Goal: Task Accomplishment & Management: Manage account settings

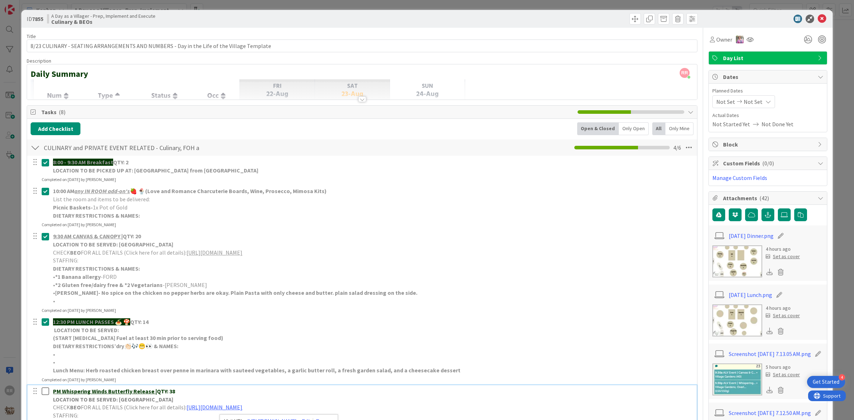
scroll to position [178, 0]
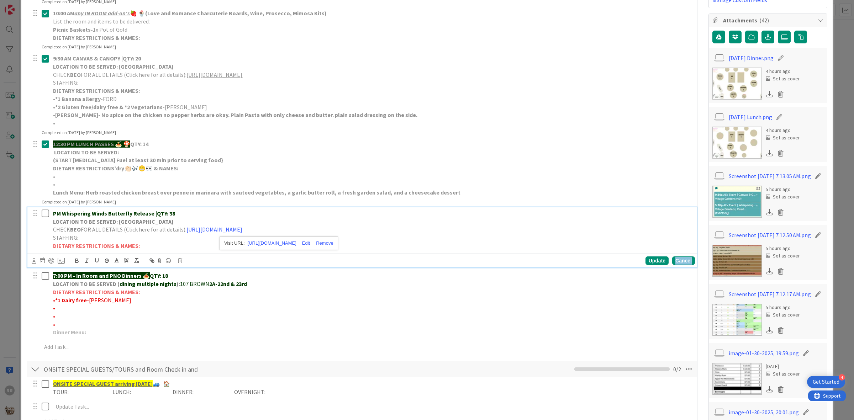
click at [686, 262] on div "Cancel" at bounding box center [683, 261] width 23 height 9
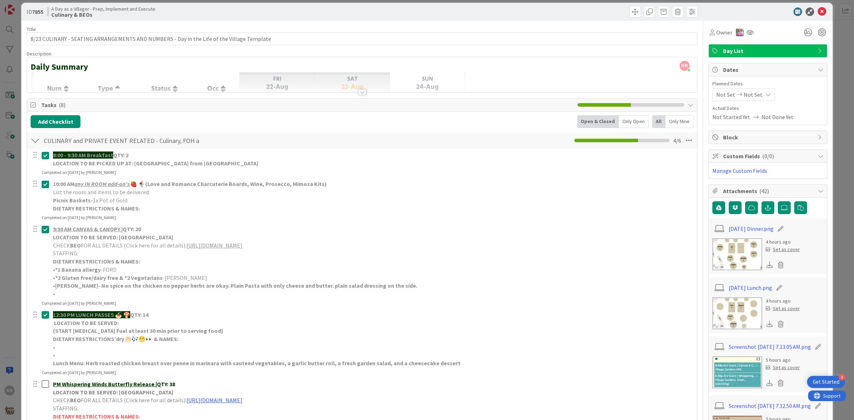
scroll to position [0, 0]
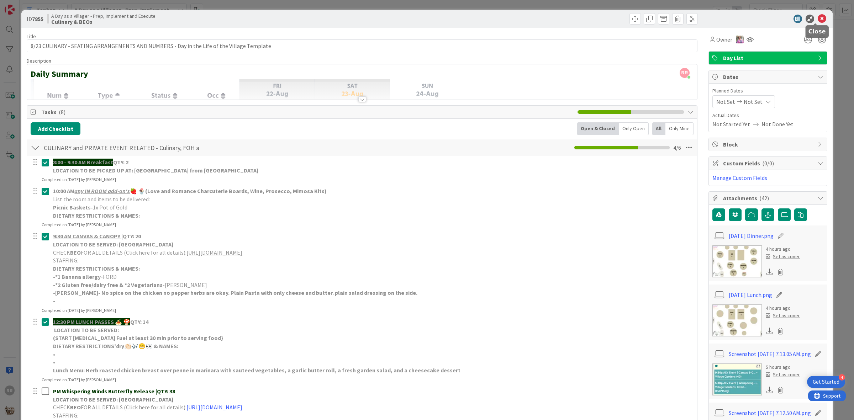
click at [818, 15] on icon at bounding box center [822, 19] width 9 height 9
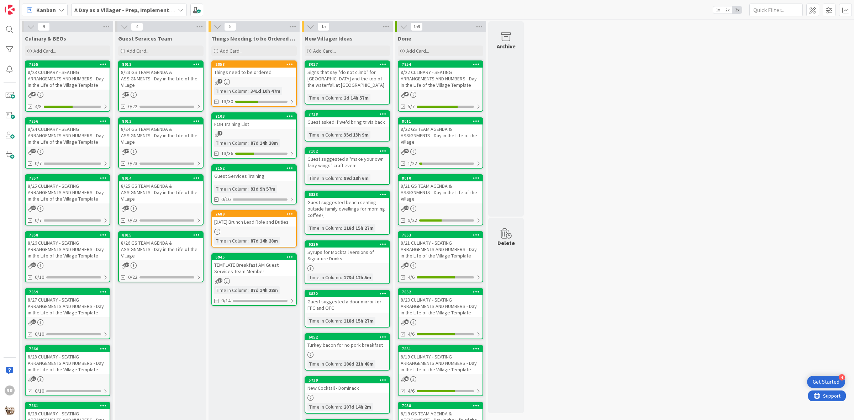
click at [267, 82] on div "4" at bounding box center [254, 82] width 84 height 6
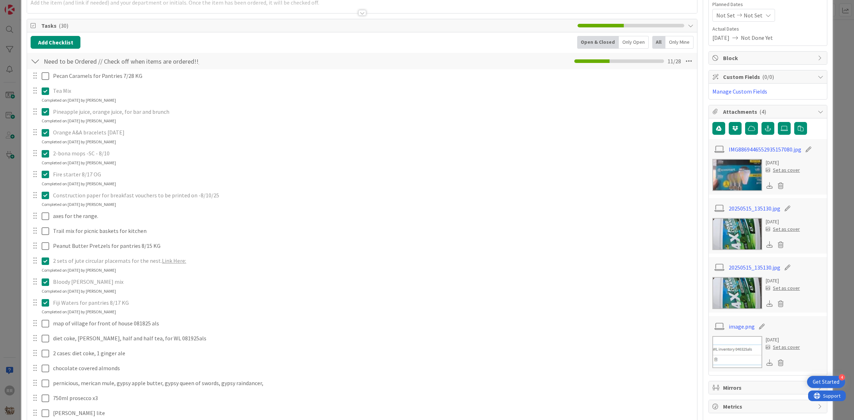
scroll to position [89, 0]
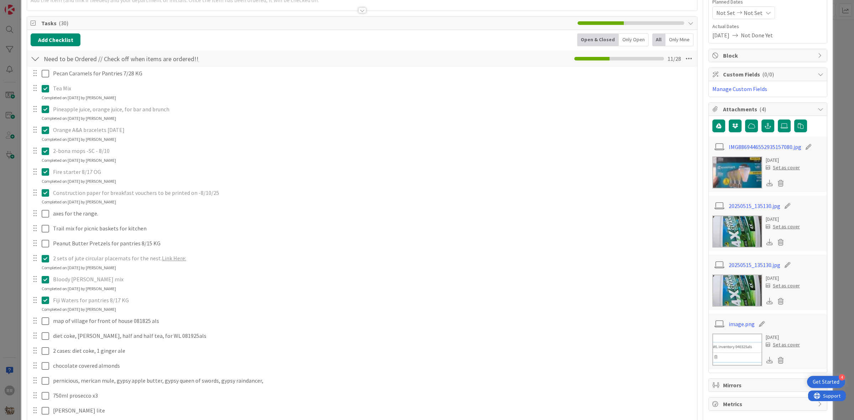
click at [44, 87] on icon at bounding box center [47, 88] width 11 height 9
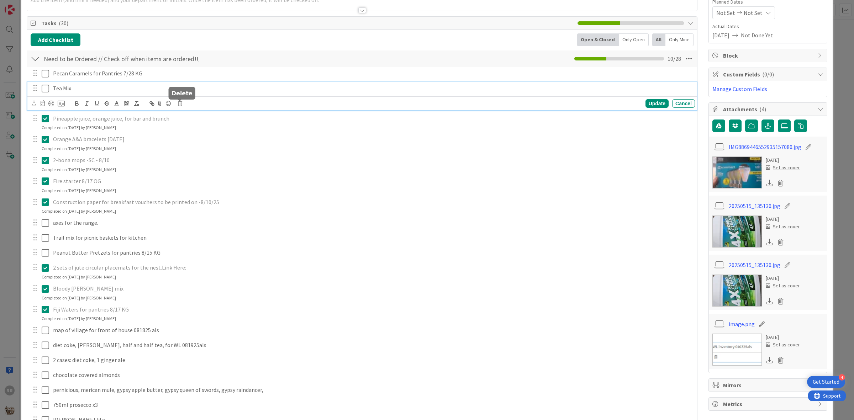
click at [181, 106] on icon at bounding box center [180, 103] width 4 height 5
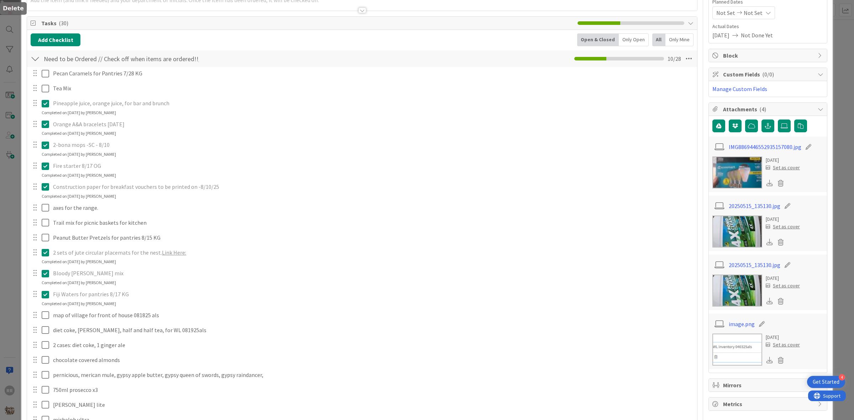
click at [203, 131] on div "Pecan Caramels for Pantries 7/28 KG Update Cancel Tea Mix Are you sure you want…" at bounding box center [362, 314] width 663 height 494
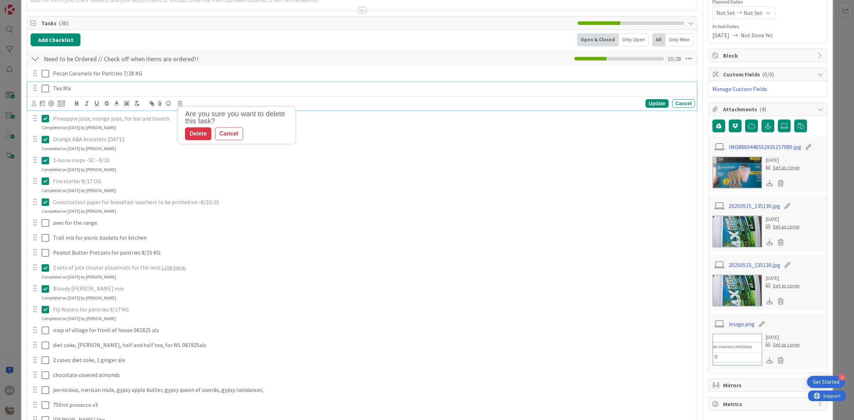
click at [111, 87] on p "Tea Mix" at bounding box center [372, 88] width 639 height 8
click at [179, 102] on body "4 Get Started RR Kanban A Day as a Villager - Prep, Implement and Execute 1x 2x…" at bounding box center [427, 210] width 854 height 420
click at [181, 104] on icon at bounding box center [180, 103] width 4 height 5
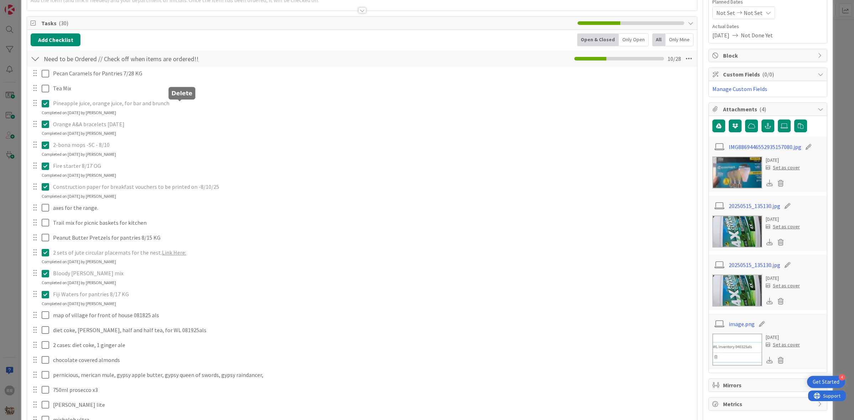
click at [195, 132] on div "Pecan Caramels for Pantries 7/28 KG Update Cancel Tea Mix Are you sure you want…" at bounding box center [362, 314] width 663 height 494
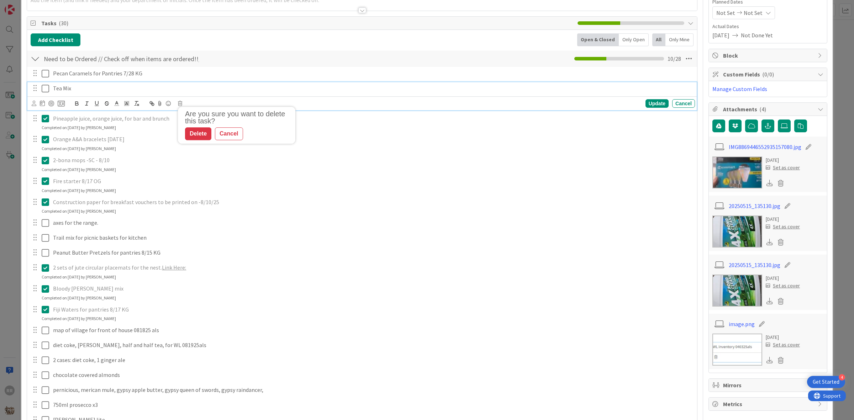
click at [83, 90] on p "Tea Mix" at bounding box center [372, 88] width 639 height 8
click at [180, 104] on icon at bounding box center [180, 103] width 4 height 5
click at [196, 129] on div "Delete" at bounding box center [198, 133] width 26 height 13
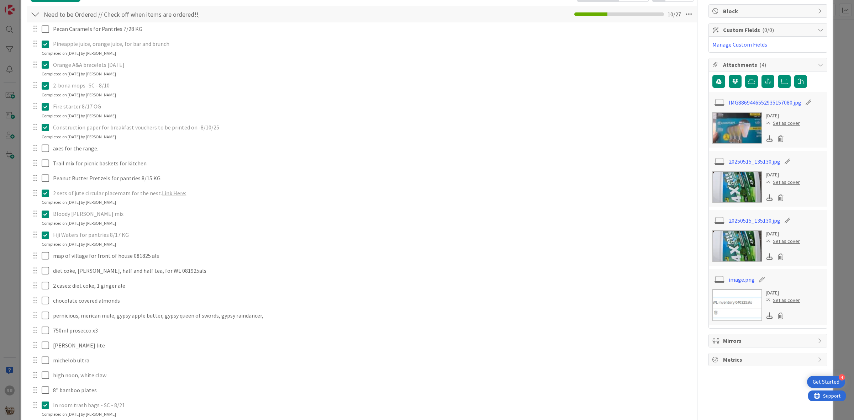
scroll to position [0, 0]
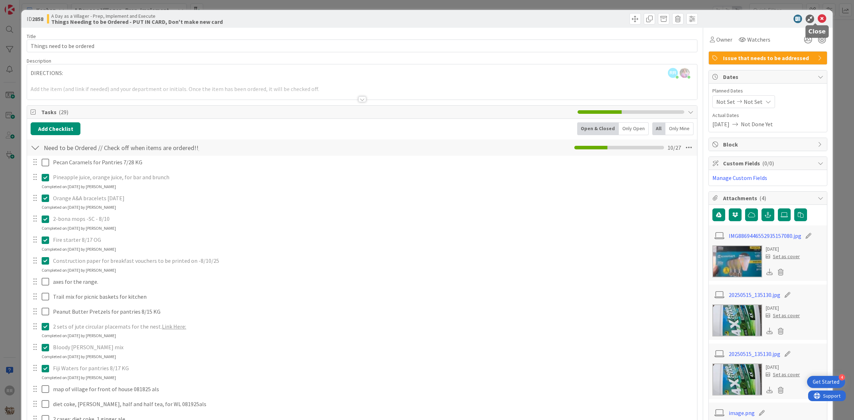
click at [818, 20] on icon at bounding box center [822, 19] width 9 height 9
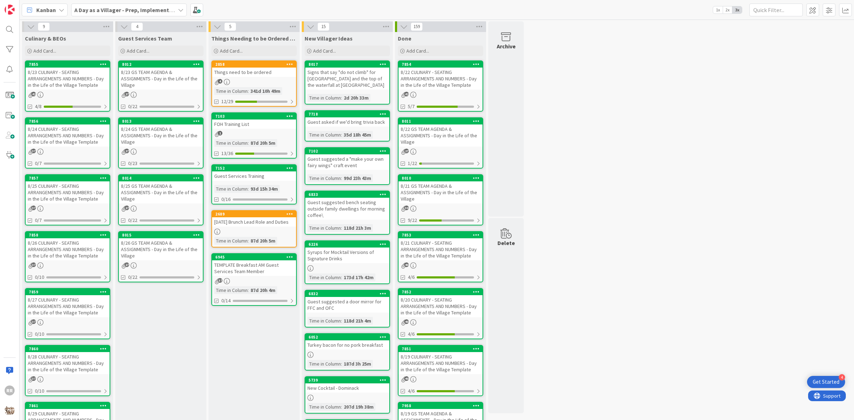
click at [278, 72] on div "Things need to be ordered" at bounding box center [254, 72] width 84 height 9
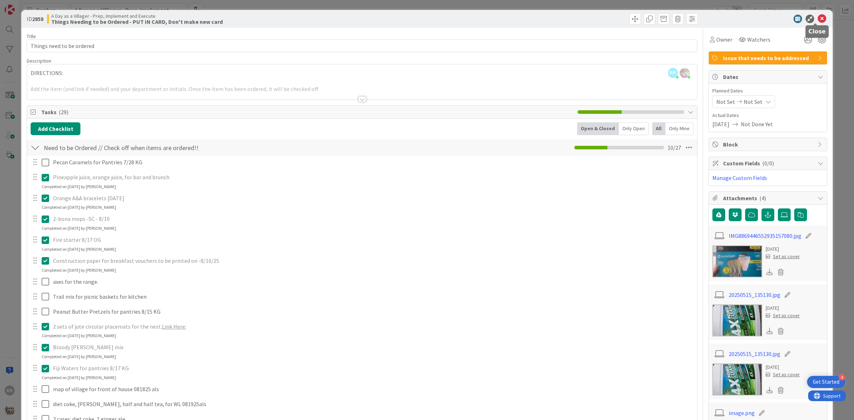
click at [818, 20] on icon at bounding box center [822, 19] width 9 height 9
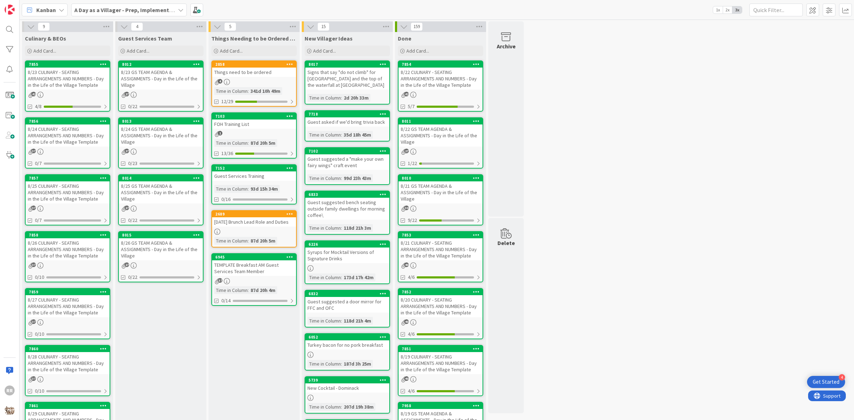
click at [158, 77] on div "8/23 GS TEAM AGENDA & ASSIGNMENTS - Day in the Life of the Village" at bounding box center [161, 79] width 84 height 22
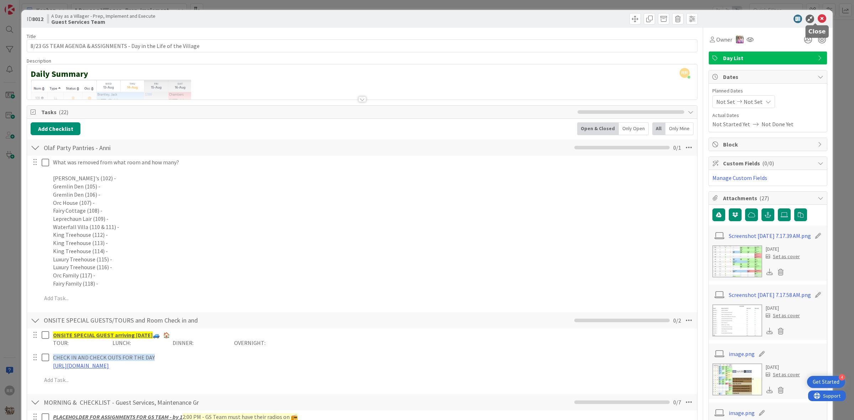
click at [818, 22] on icon at bounding box center [822, 19] width 9 height 9
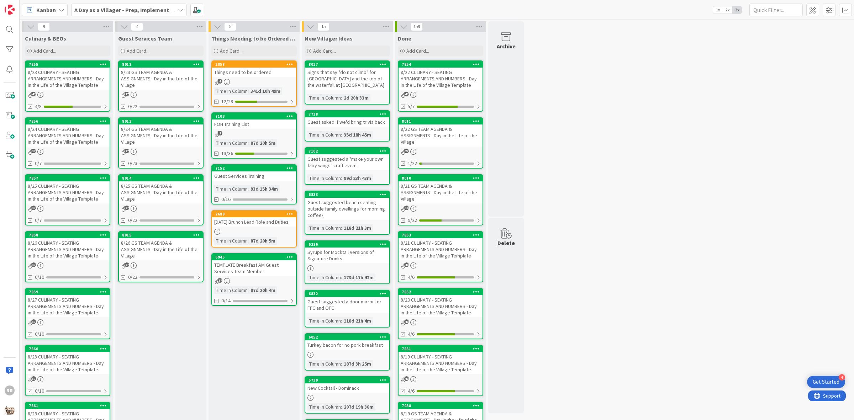
click at [213, 73] on div "Things need to be ordered" at bounding box center [254, 72] width 84 height 9
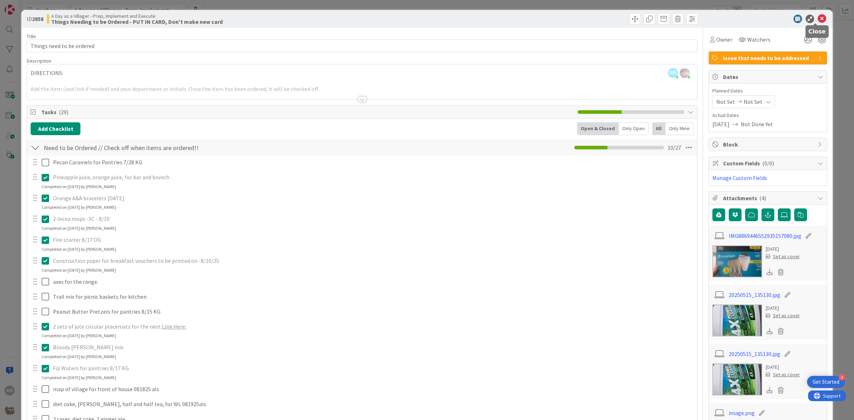
click at [818, 16] on icon at bounding box center [822, 19] width 9 height 9
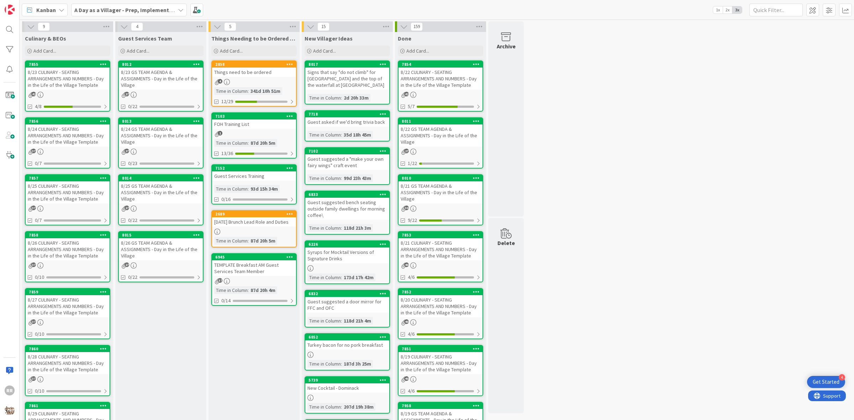
click at [271, 82] on div "4" at bounding box center [254, 82] width 84 height 6
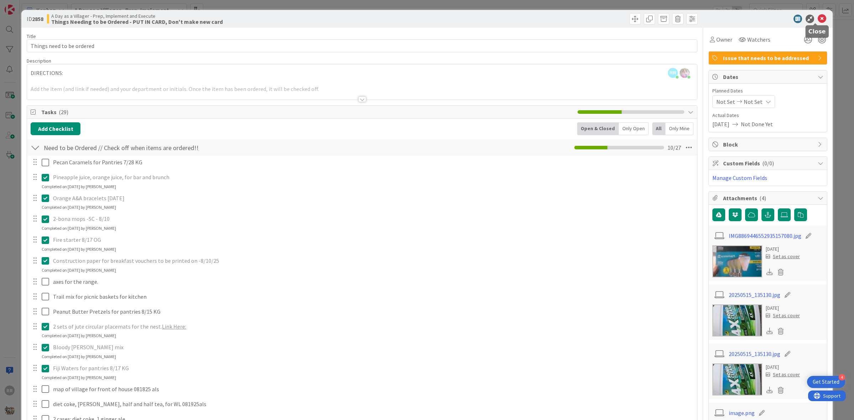
click at [819, 22] on icon at bounding box center [822, 19] width 9 height 9
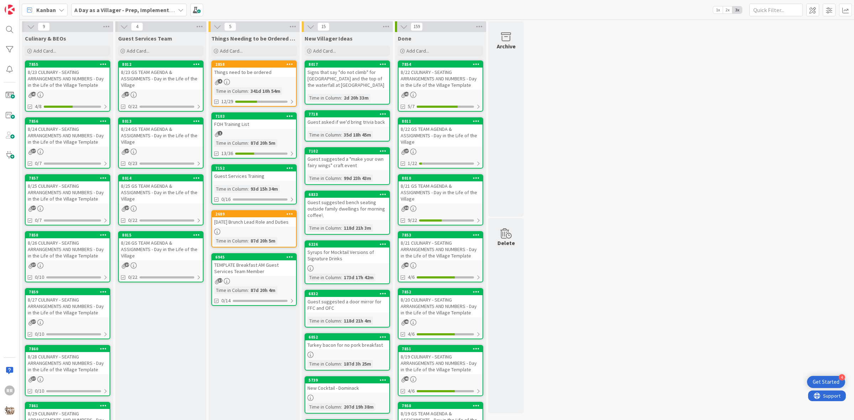
click at [56, 85] on div "8/23 CULINARY - SEATING ARRANGEMENTS AND NUMBERS - Day in the Life of the Villa…" at bounding box center [68, 79] width 84 height 22
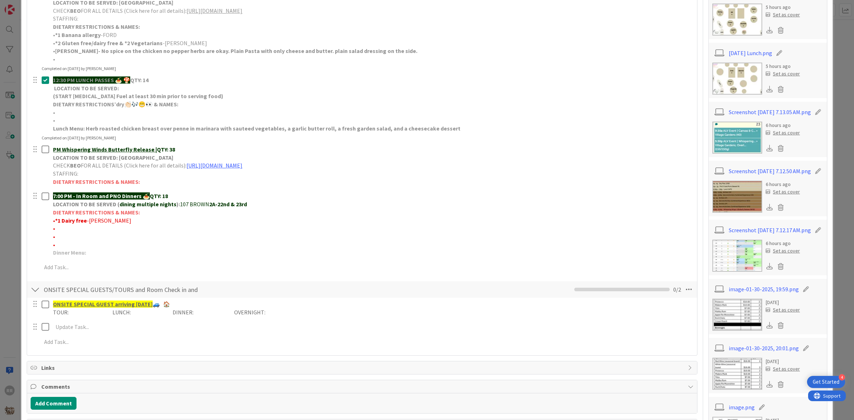
scroll to position [153, 0]
